Goal: Transaction & Acquisition: Obtain resource

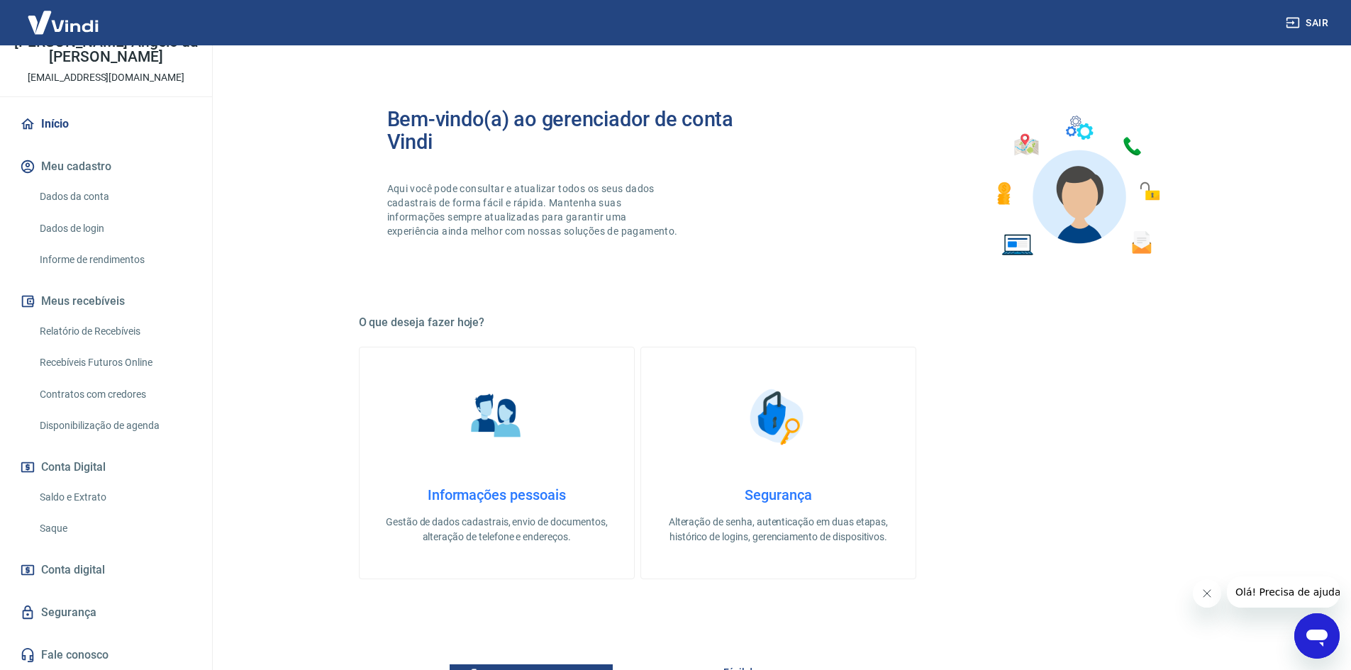
scroll to position [85, 0]
click at [92, 322] on link "Relatório de Recebíveis" at bounding box center [114, 330] width 161 height 29
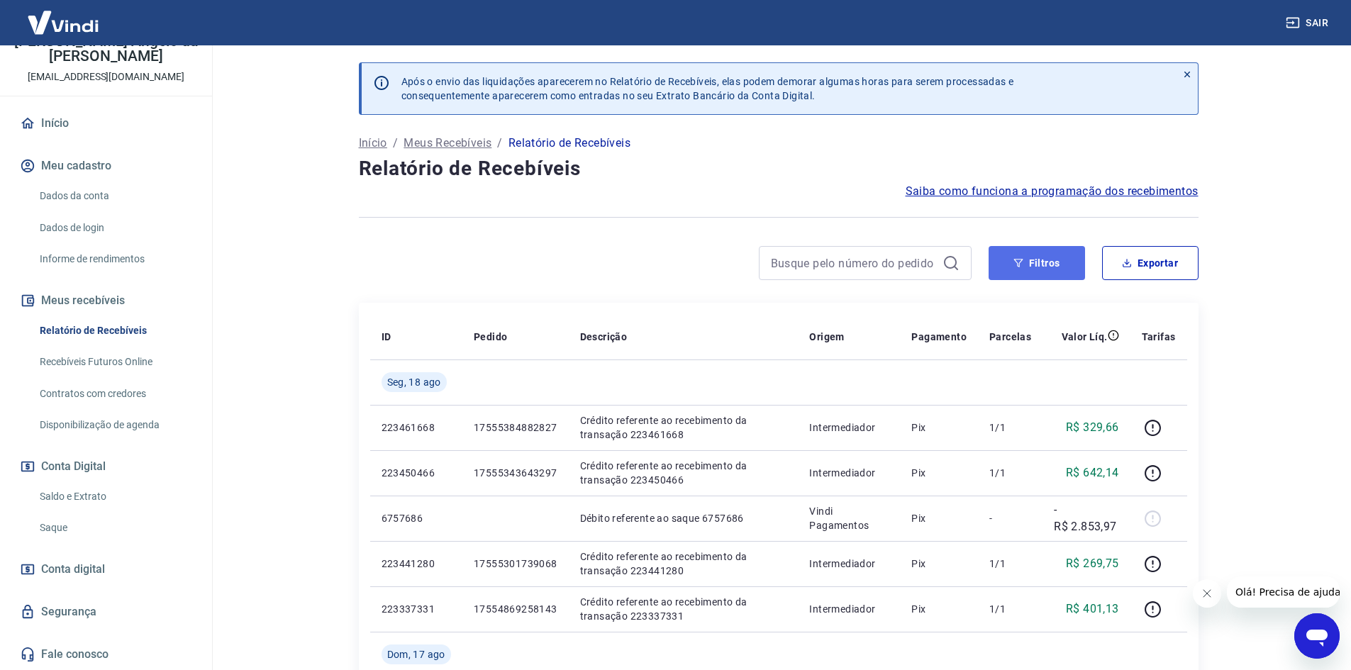
click at [1039, 263] on button "Filtros" at bounding box center [1037, 263] width 96 height 34
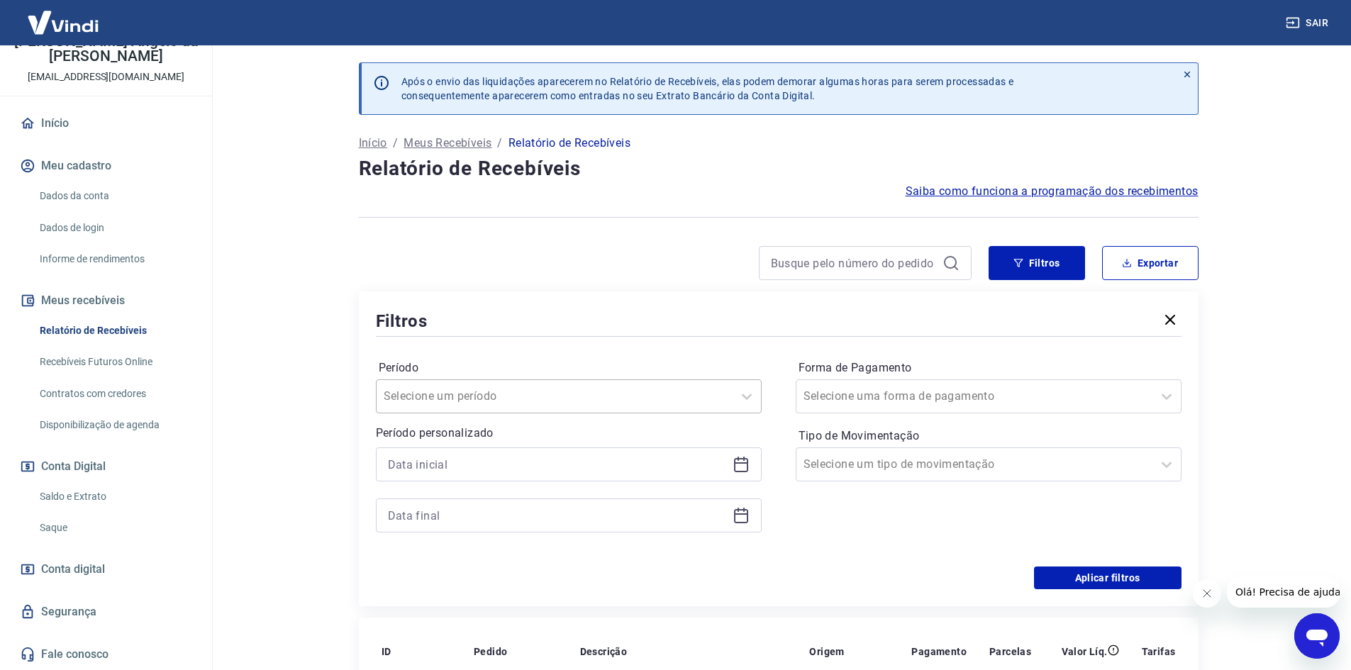
click at [579, 402] on div at bounding box center [555, 397] width 342 height 20
click at [545, 349] on div "Período Selecione um período Período personalizado Forma de Pagamento Selecione…" at bounding box center [779, 453] width 806 height 227
click at [445, 469] on input at bounding box center [557, 464] width 339 height 21
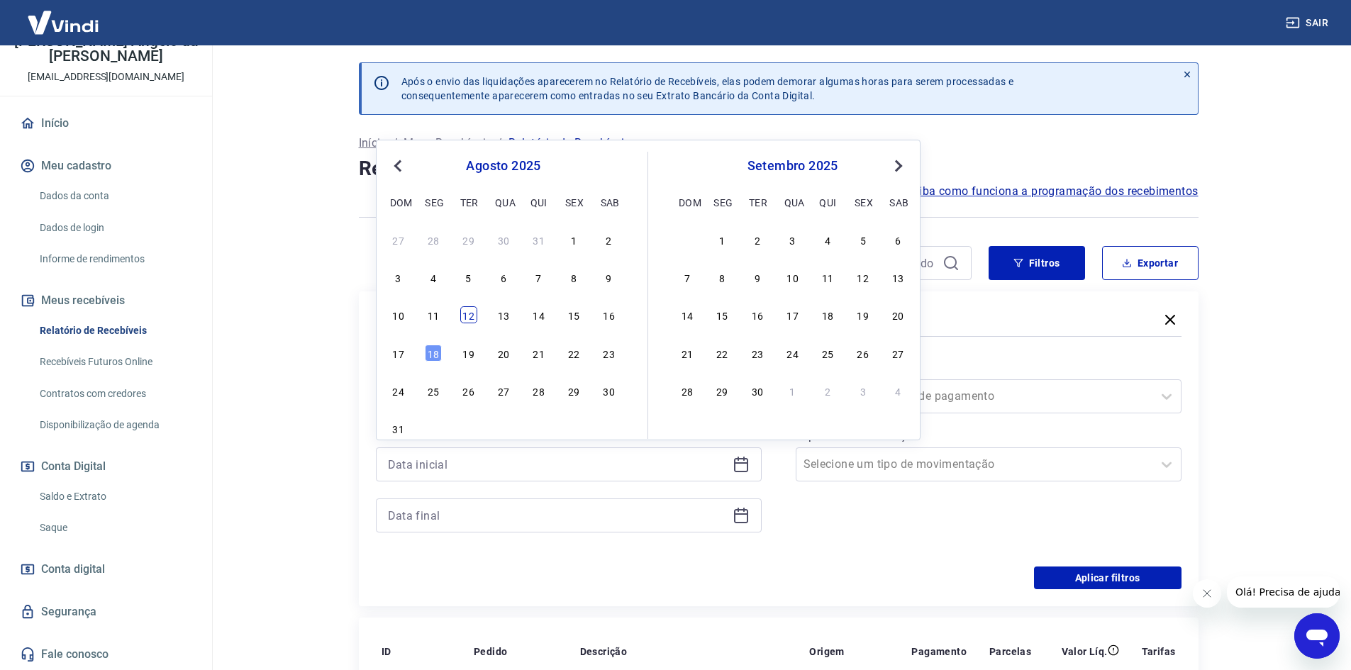
click at [464, 311] on div "12" at bounding box center [468, 314] width 17 height 17
type input "[DATE]"
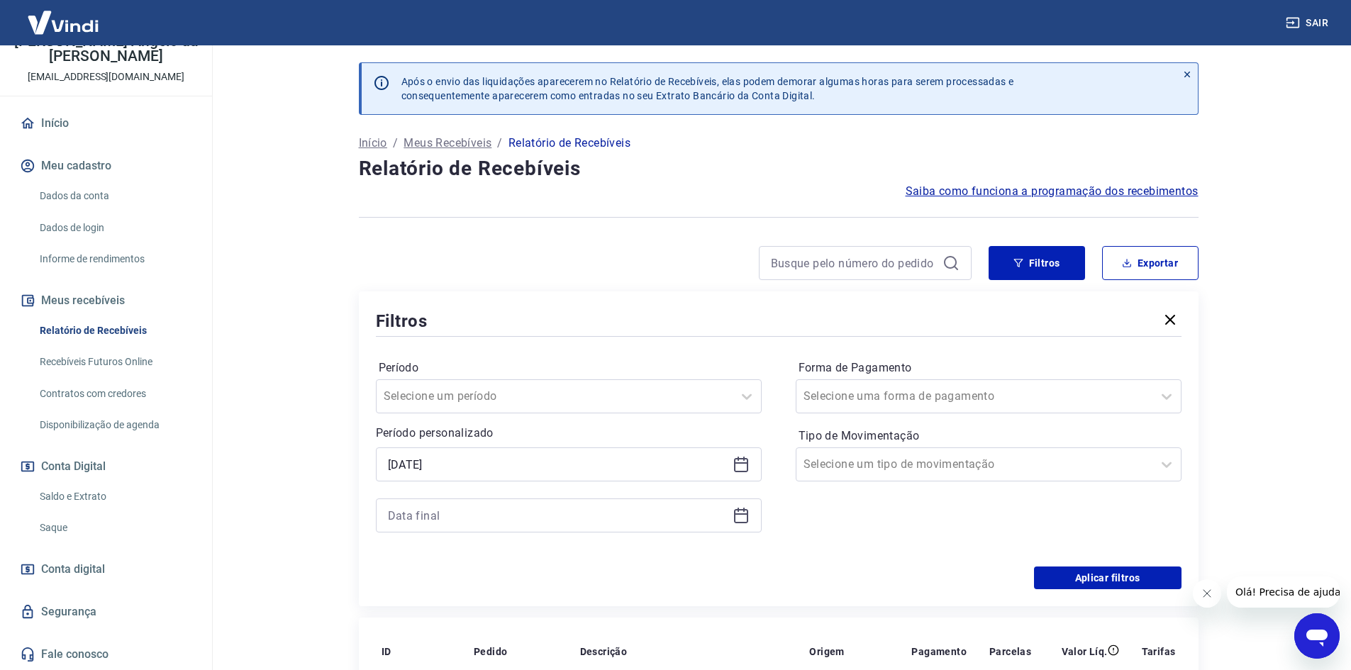
click at [745, 514] on icon at bounding box center [741, 513] width 14 height 1
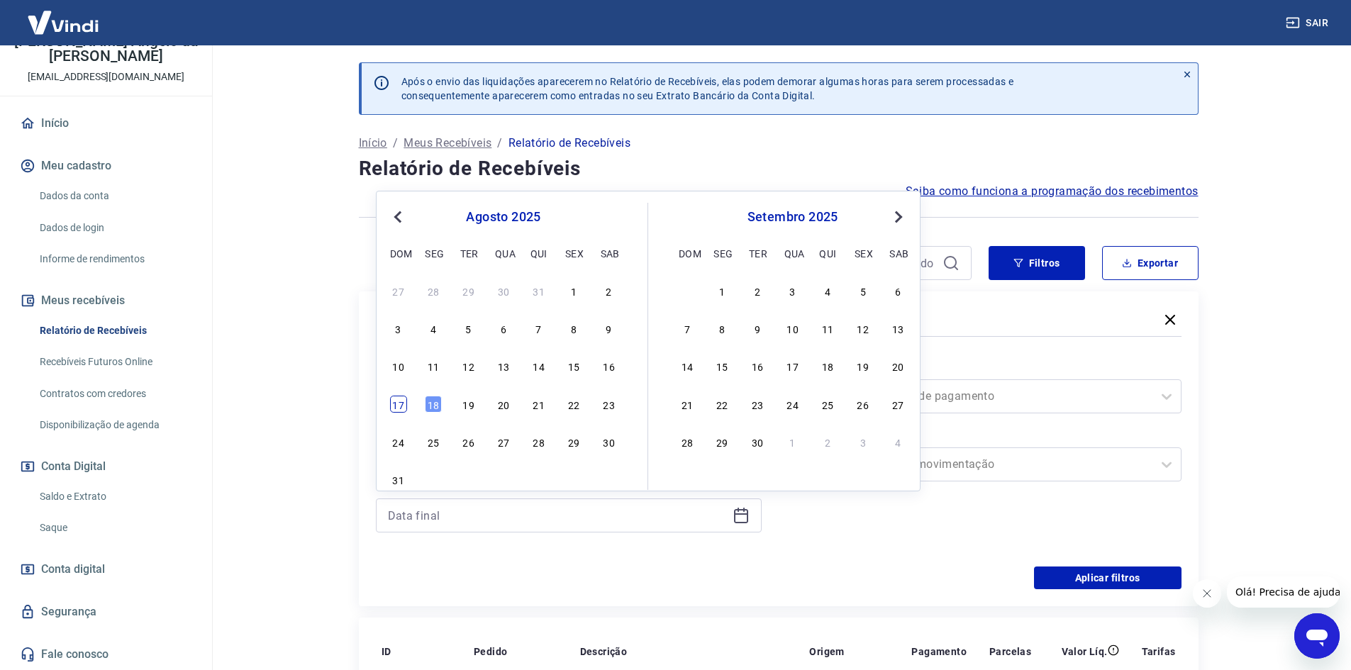
click at [401, 408] on div "17" at bounding box center [398, 404] width 17 height 17
type input "[DATE]"
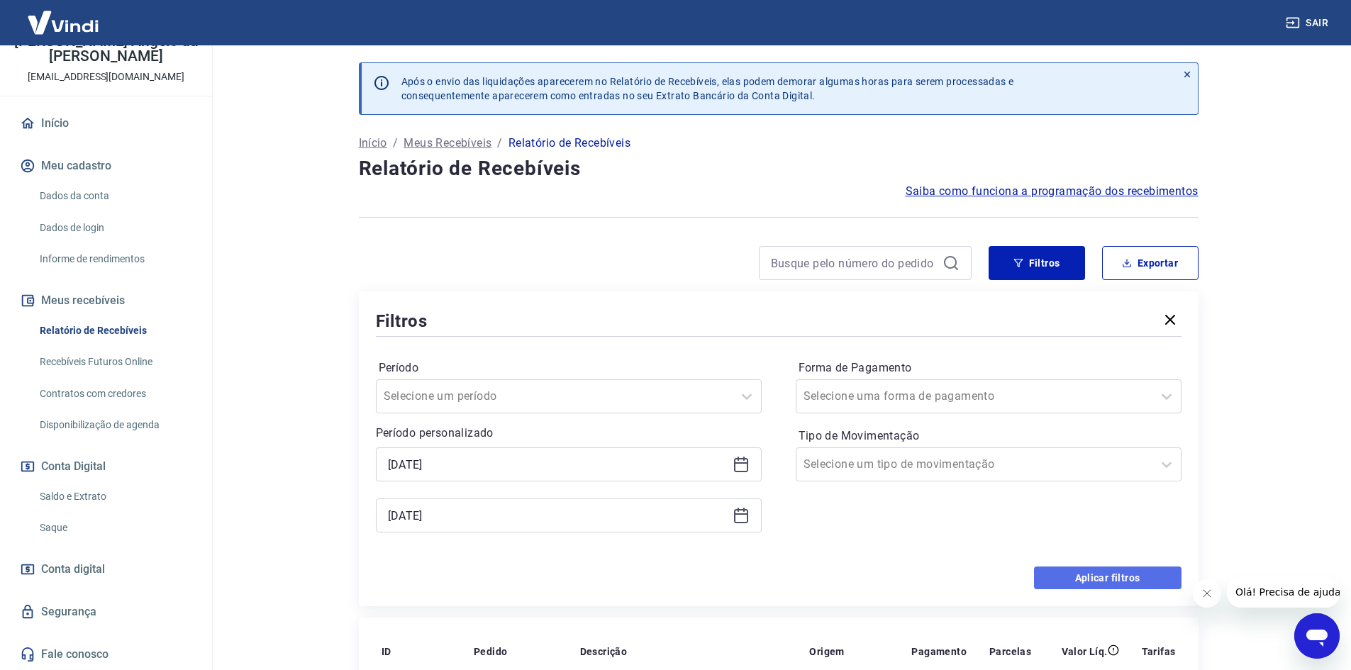
click at [1087, 576] on button "Aplicar filtros" at bounding box center [1108, 578] width 148 height 23
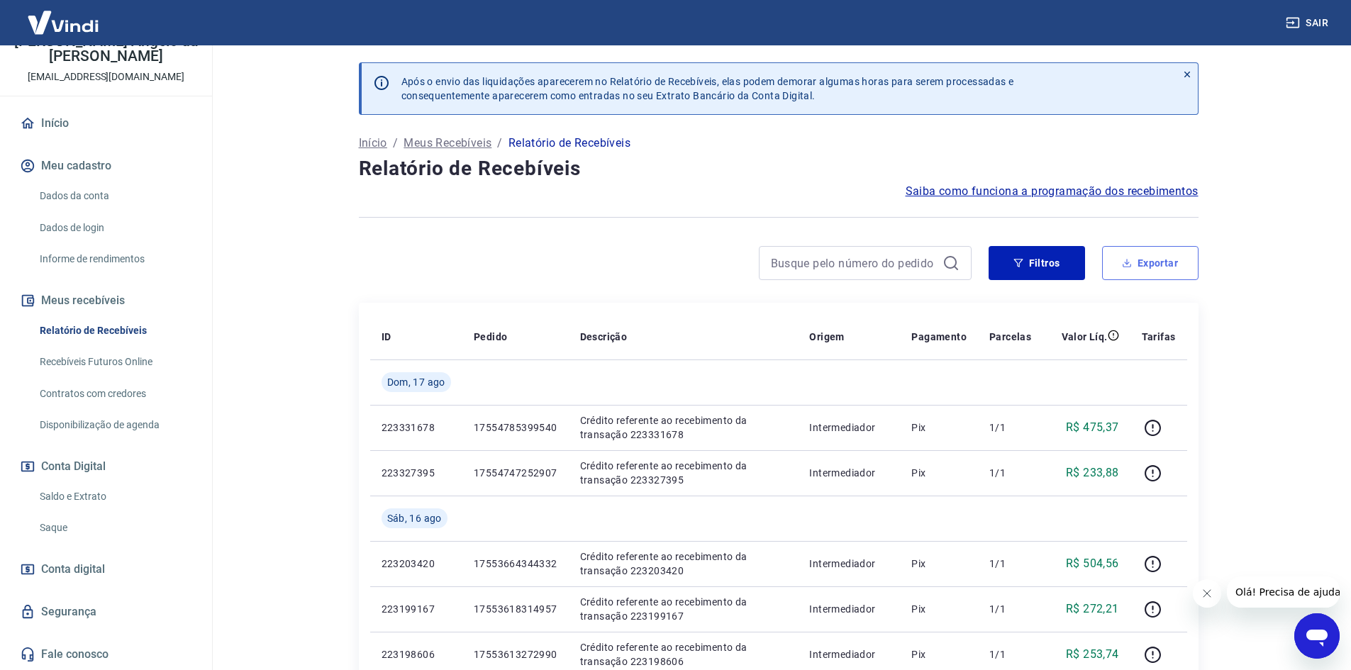
click at [1143, 258] on button "Exportar" at bounding box center [1150, 263] width 96 height 34
type input "[DATE]"
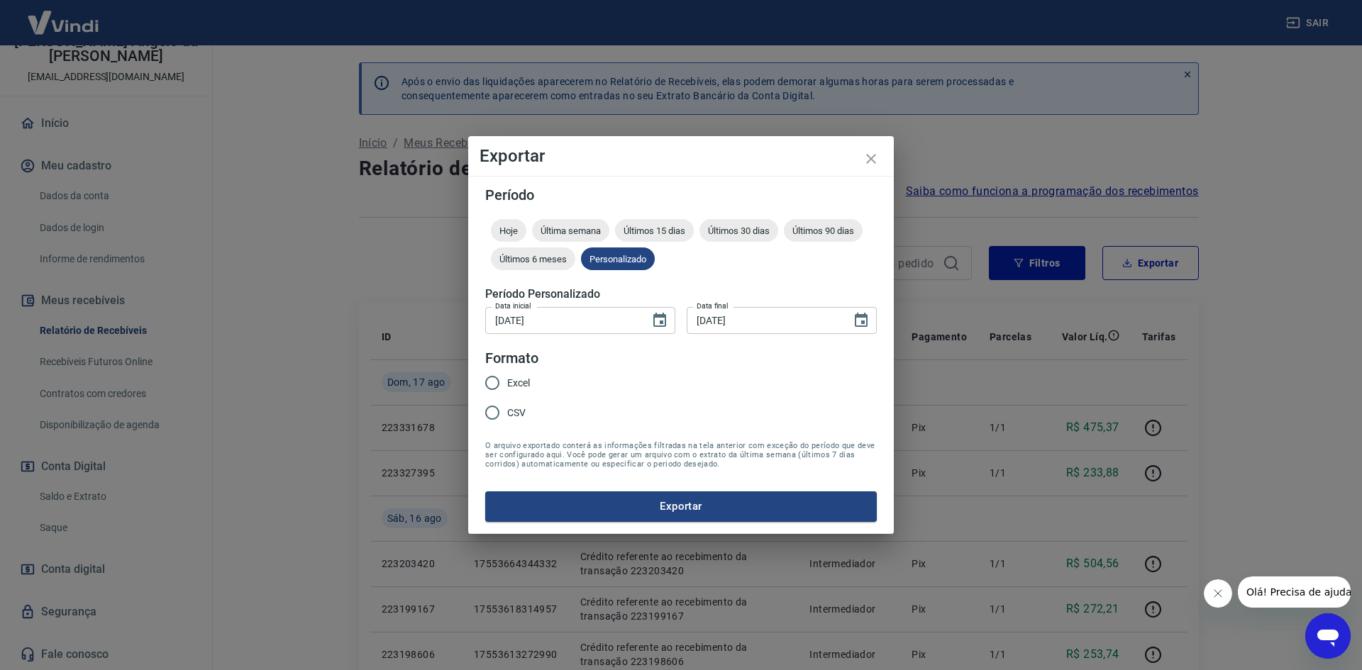
click at [493, 385] on input "Excel" at bounding box center [492, 383] width 30 height 30
radio input "true"
click at [672, 499] on button "Exportar" at bounding box center [681, 507] width 392 height 30
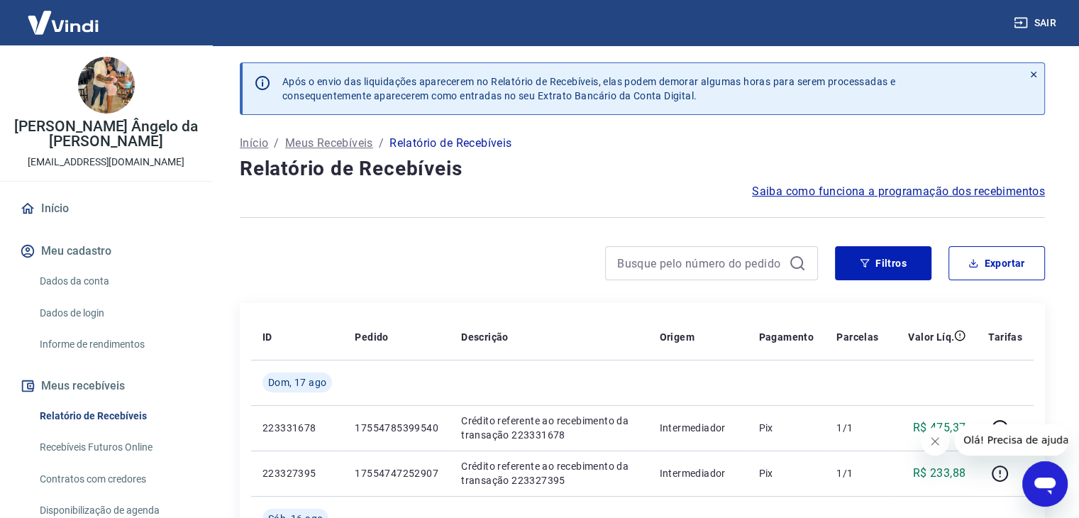
click at [562, 200] on div at bounding box center [642, 217] width 805 height 35
